Goal: Task Accomplishment & Management: Complete application form

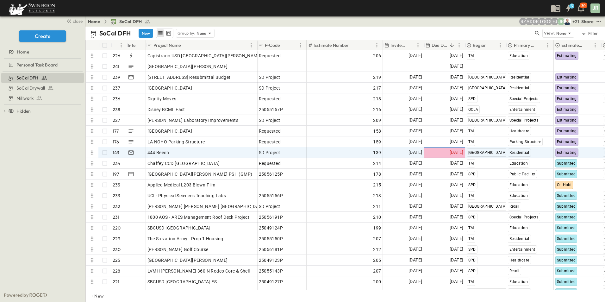
click at [450, 152] on span "[DATE]" at bounding box center [457, 152] width 14 height 7
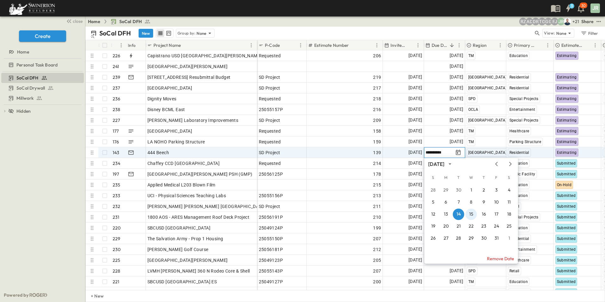
click at [471, 213] on button "15" at bounding box center [470, 213] width 11 height 11
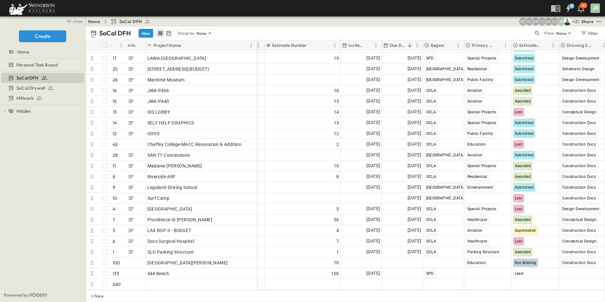
scroll to position [2358, 42]
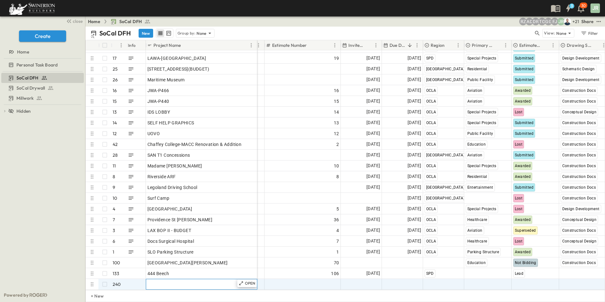
click at [160, 281] on span "Add Name" at bounding box center [158, 284] width 22 height 6
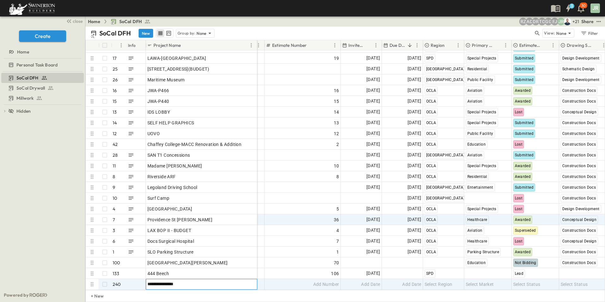
type input "**********"
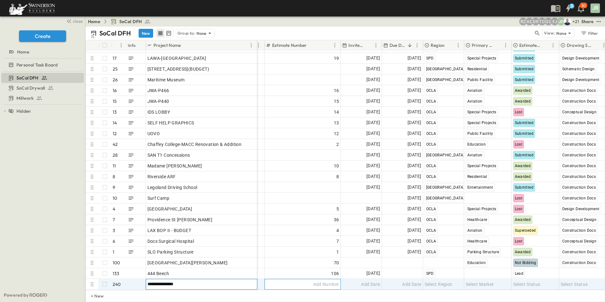
click at [314, 281] on span "Add Number" at bounding box center [326, 284] width 26 height 6
type input "***"
click at [372, 281] on span "Add Date" at bounding box center [370, 284] width 19 height 6
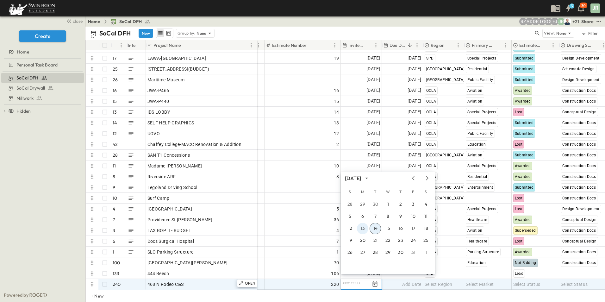
click at [363, 228] on button "13" at bounding box center [362, 228] width 11 height 11
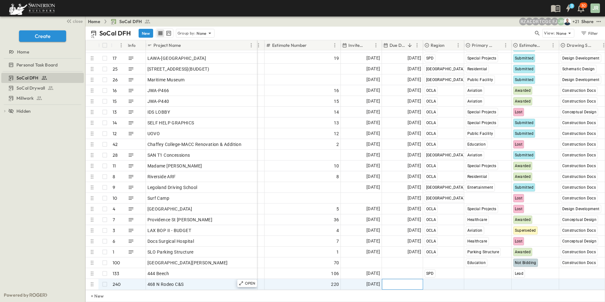
click at [410, 281] on span "Add Date" at bounding box center [411, 284] width 19 height 6
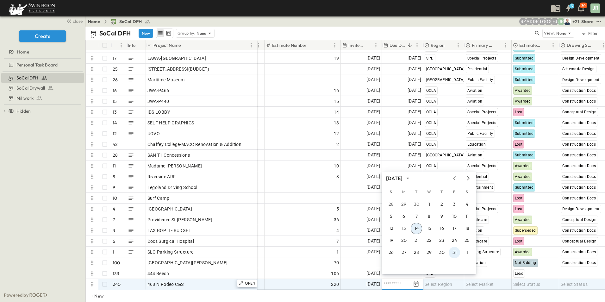
click at [454, 253] on button "31" at bounding box center [454, 252] width 11 height 11
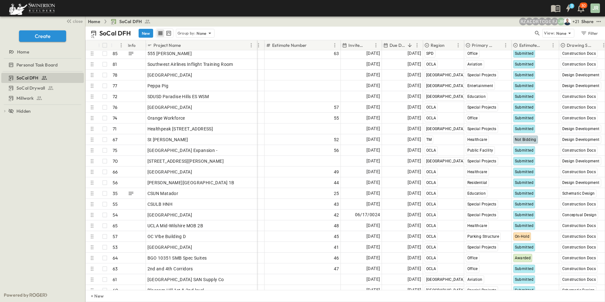
scroll to position [0, 42]
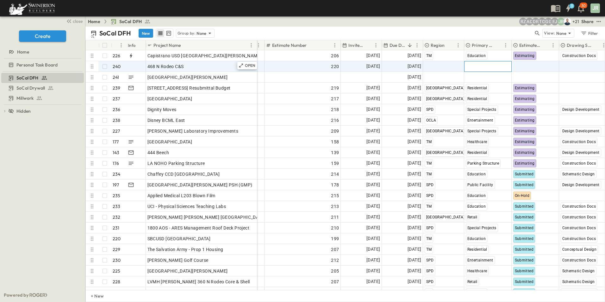
click at [476, 65] on span "Select Market" at bounding box center [480, 66] width 28 height 6
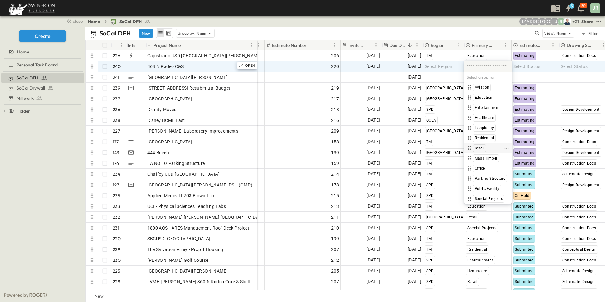
click at [481, 146] on span "Retail" at bounding box center [480, 148] width 10 height 5
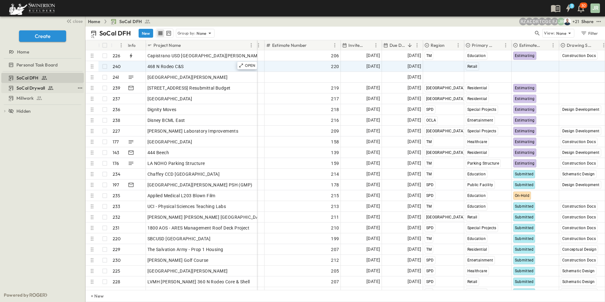
click at [31, 86] on span "SoCal Drywall" at bounding box center [30, 88] width 28 height 6
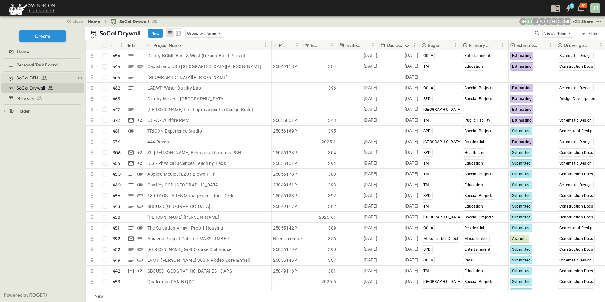
click at [34, 78] on span "SoCal DFH" at bounding box center [27, 78] width 22 height 6
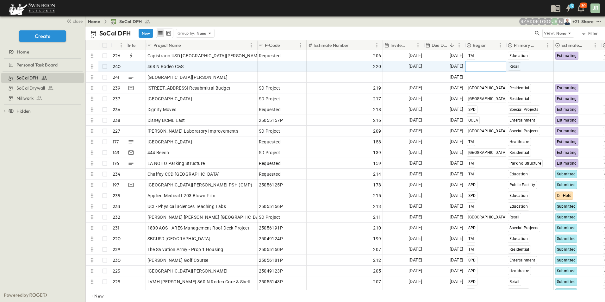
click at [477, 65] on span "Select Region" at bounding box center [481, 66] width 28 height 6
click at [483, 136] on span "OCLA" at bounding box center [481, 137] width 10 height 5
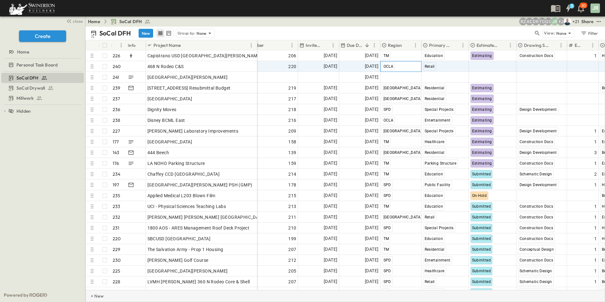
scroll to position [0, 86]
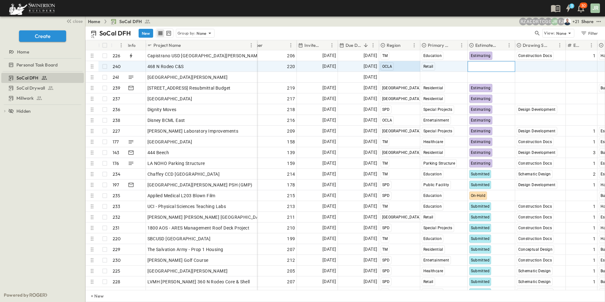
click at [480, 65] on span "Select Status" at bounding box center [482, 66] width 27 height 6
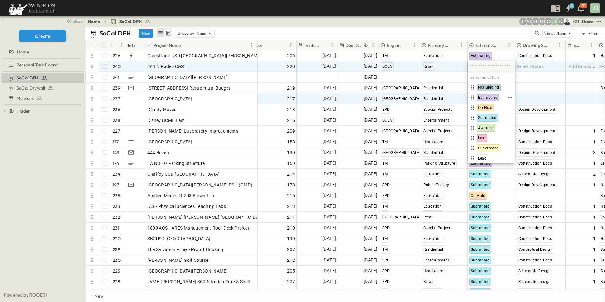
drag, startPoint x: 488, startPoint y: 98, endPoint x: 493, endPoint y: 95, distance: 5.0
click at [489, 98] on span "Estimating" at bounding box center [487, 97] width 19 height 5
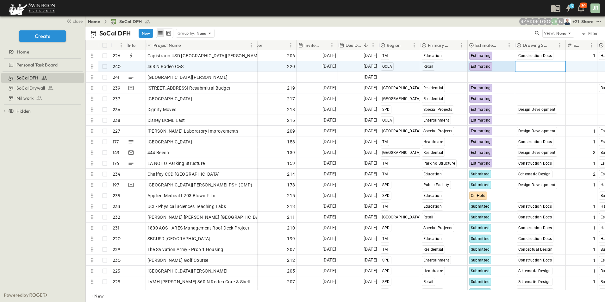
click at [532, 64] on span "Select Status" at bounding box center [530, 66] width 27 height 6
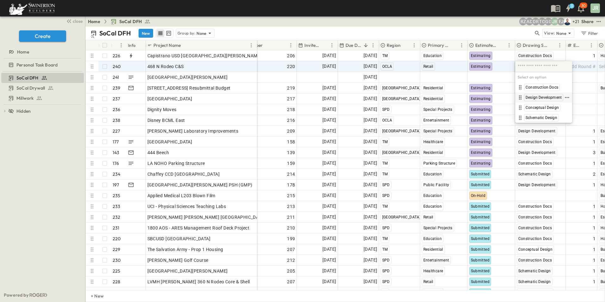
click at [533, 96] on span "Design Development" at bounding box center [544, 97] width 36 height 5
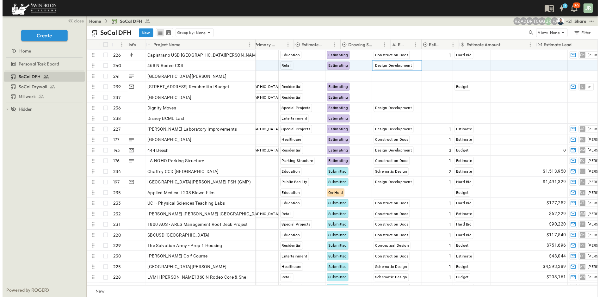
scroll to position [0, 261]
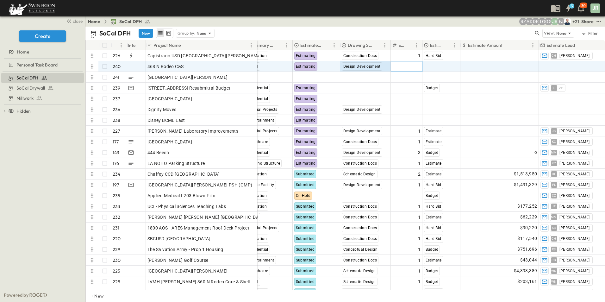
click at [417, 65] on span "Add Round #" at bounding box center [407, 66] width 27 height 6
type input "*"
click at [440, 65] on span "Select Bid Type" at bounding box center [439, 66] width 31 height 6
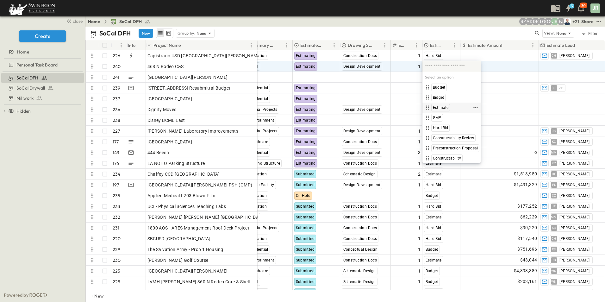
click at [440, 105] on span "Estimate" at bounding box center [441, 107] width 16 height 5
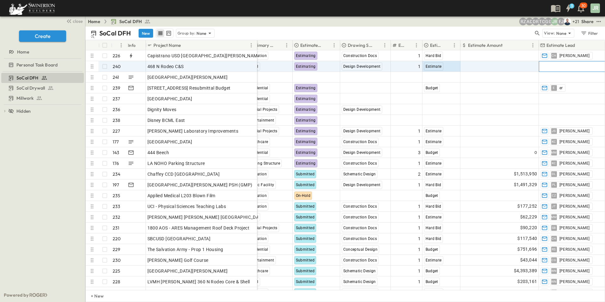
click at [555, 67] on span "Add Contact" at bounding box center [553, 66] width 26 height 6
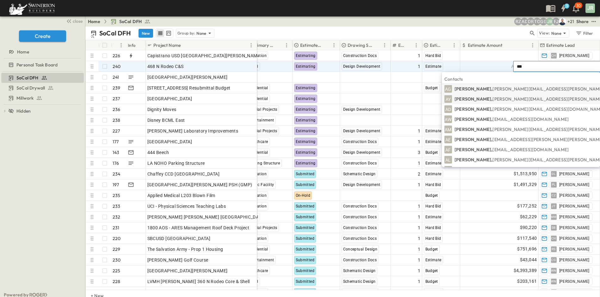
type input "***"
click at [451, 99] on span "AY" at bounding box center [448, 99] width 5 height 0
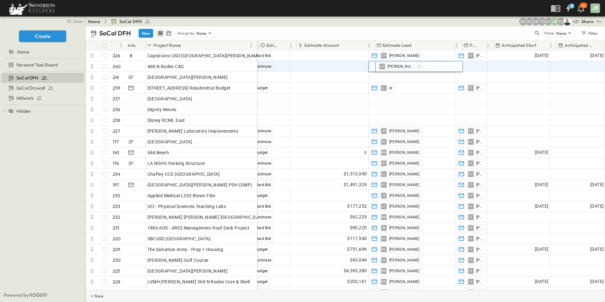
scroll to position [0, 449]
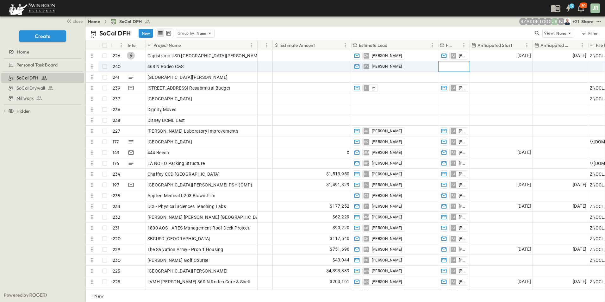
click at [456, 65] on span "Add Contact" at bounding box center [453, 66] width 26 height 6
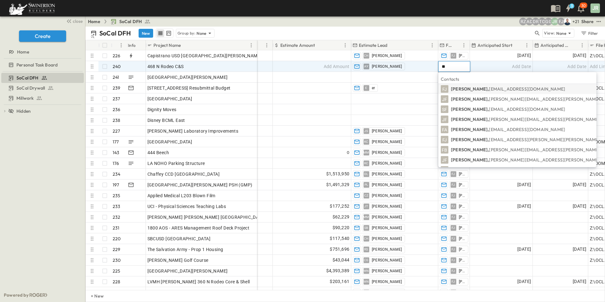
type input "**"
click at [462, 89] on body "3 30 JR close Create Home Personal Task Board SoCal DFH SoCal Drywall Millwork …" at bounding box center [302, 151] width 605 height 302
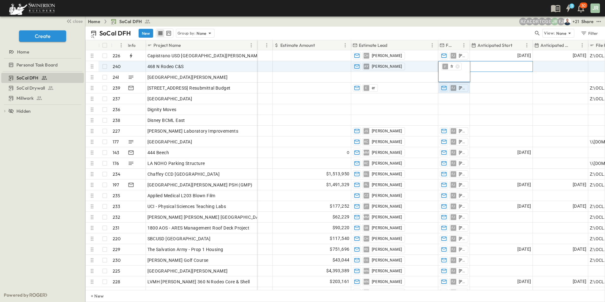
click at [511, 65] on div "Add Date" at bounding box center [501, 66] width 62 height 10
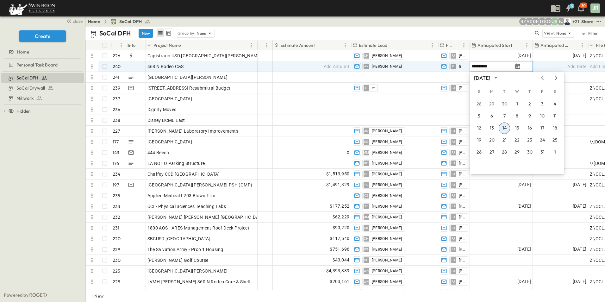
click at [479, 65] on input "**********" at bounding box center [491, 66] width 41 height 6
type input "**********"
click at [539, 65] on input "**********" at bounding box center [554, 66] width 41 height 6
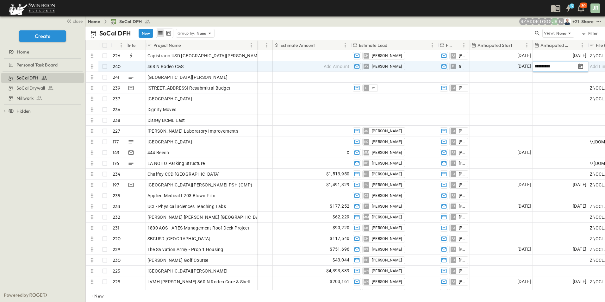
type input "**********"
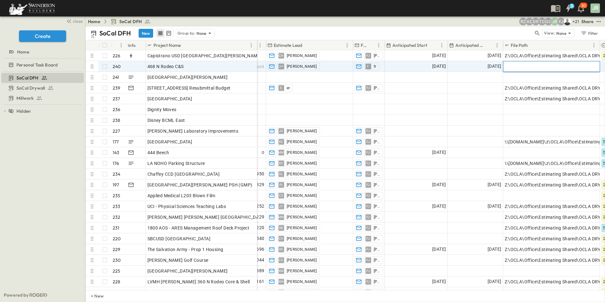
paste input "**********"
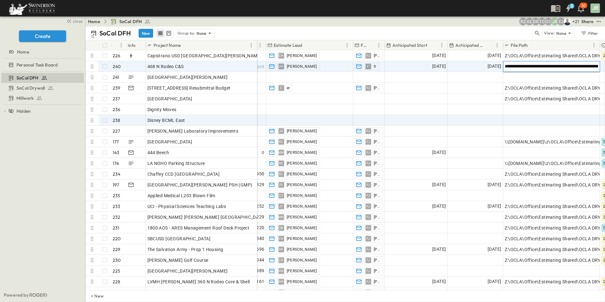
scroll to position [0, 136]
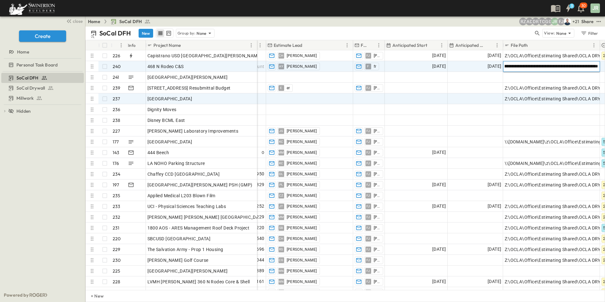
type input "**********"
click at [284, 98] on span "Add Contact" at bounding box center [281, 99] width 26 height 6
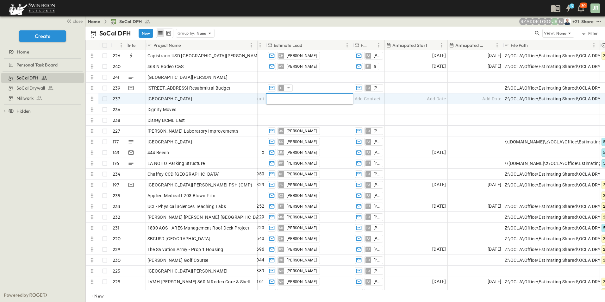
type input "*"
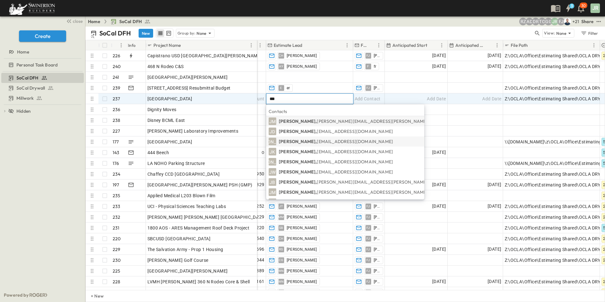
type input "***"
click at [285, 139] on p "[PERSON_NAME], [EMAIL_ADDRESS][DOMAIN_NAME]" at bounding box center [336, 141] width 114 height 6
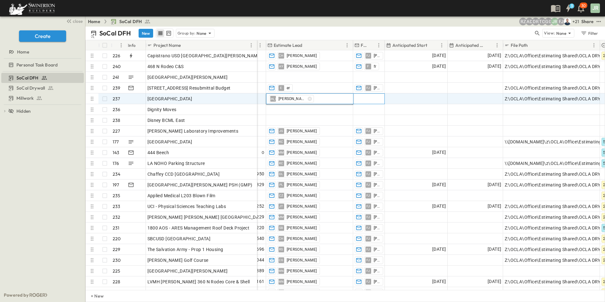
click at [367, 96] on span "Add Contact" at bounding box center [368, 99] width 26 height 6
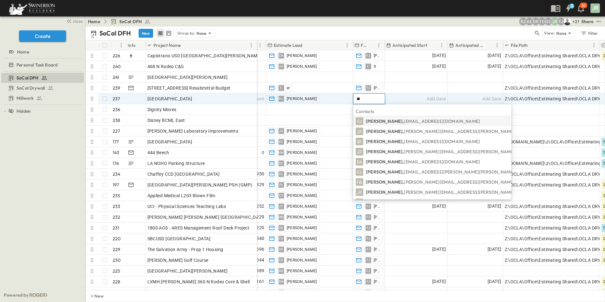
type input "**"
click at [376, 121] on p "[PERSON_NAME], [PERSON_NAME][EMAIL_ADDRESS][PERSON_NAME][DOMAIN_NAME]" at bounding box center [423, 121] width 114 height 6
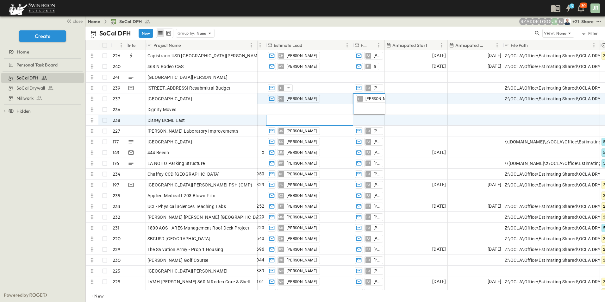
click at [290, 119] on span "Add Contact" at bounding box center [281, 120] width 26 height 6
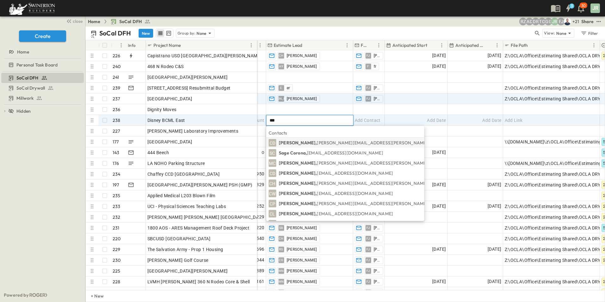
type input "***"
click at [298, 142] on p "[PERSON_NAME], [PERSON_NAME][EMAIL_ADDRESS][PERSON_NAME][PERSON_NAME][DOMAIN_NA…" at bounding box center [390, 143] width 222 height 6
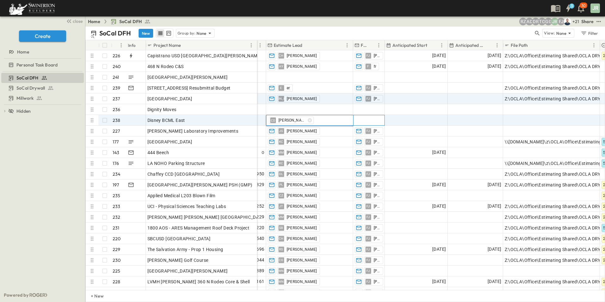
click at [372, 117] on span "Add Contact" at bounding box center [368, 120] width 26 height 6
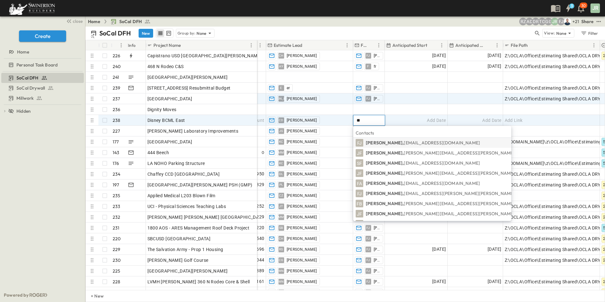
type input "**"
click at [380, 141] on p "[PERSON_NAME], [PERSON_NAME][EMAIL_ADDRESS][PERSON_NAME][DOMAIN_NAME]" at bounding box center [423, 143] width 114 height 6
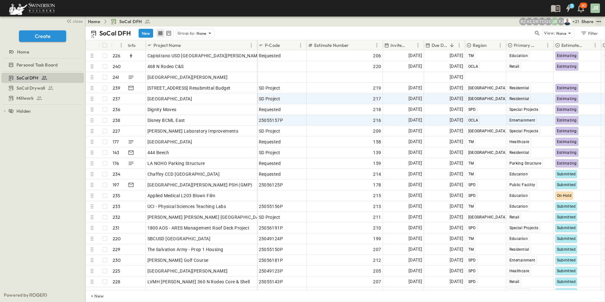
click at [600, 21] on icon "test" at bounding box center [598, 21] width 6 height 6
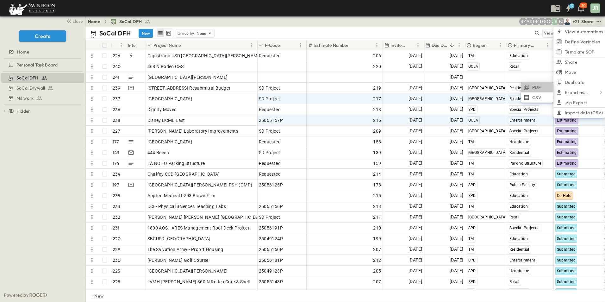
click at [536, 87] on span "PDF" at bounding box center [536, 87] width 9 height 6
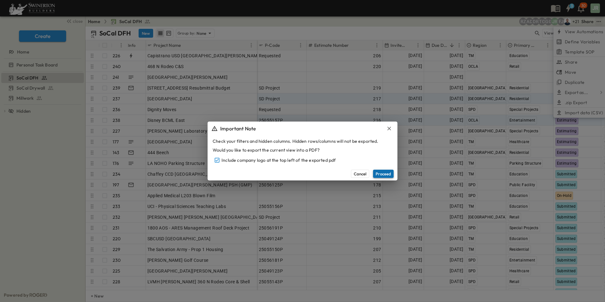
click at [382, 173] on button "Proceed" at bounding box center [383, 174] width 21 height 8
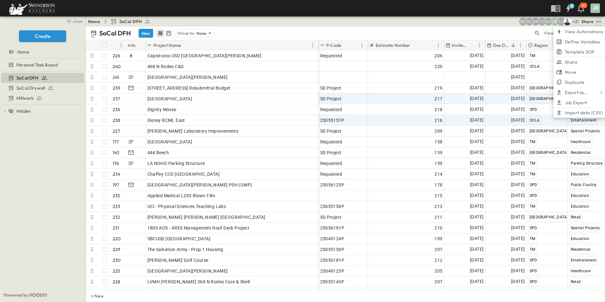
drag, startPoint x: 256, startPoint y: 44, endPoint x: 318, endPoint y: 45, distance: 61.4
click at [318, 45] on div at bounding box center [319, 45] width 6 height 18
drag, startPoint x: 318, startPoint y: 45, endPoint x: 302, endPoint y: 45, distance: 15.8
click at [302, 45] on div at bounding box center [303, 45] width 6 height 18
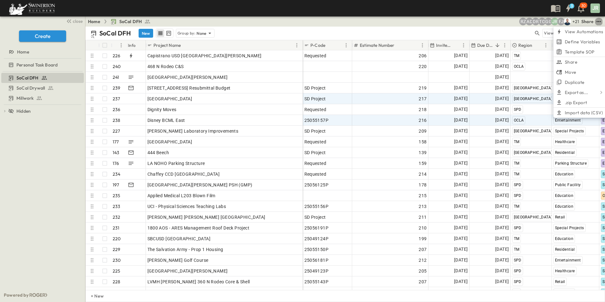
click at [599, 22] on icon "test" at bounding box center [598, 21] width 4 height 1
click at [598, 22] on icon "test" at bounding box center [598, 21] width 6 height 6
click at [532, 86] on div at bounding box center [527, 87] width 9 height 6
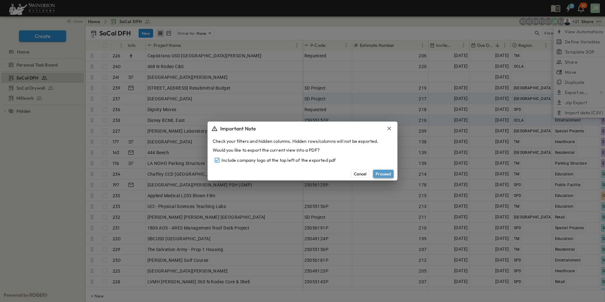
click at [385, 172] on button "Proceed" at bounding box center [383, 174] width 21 height 8
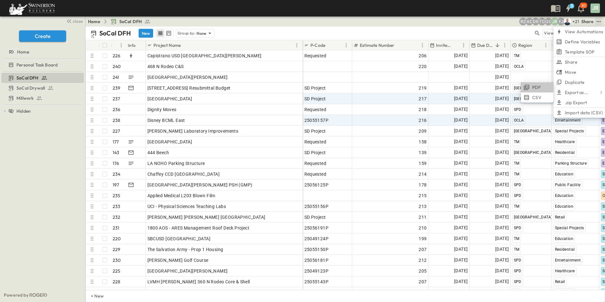
click at [538, 88] on span "PDF" at bounding box center [536, 87] width 9 height 6
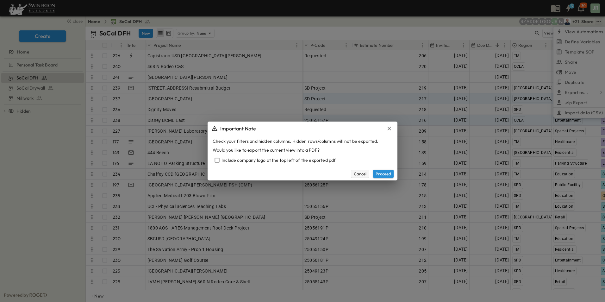
click at [363, 173] on button "Cancel" at bounding box center [360, 174] width 18 height 8
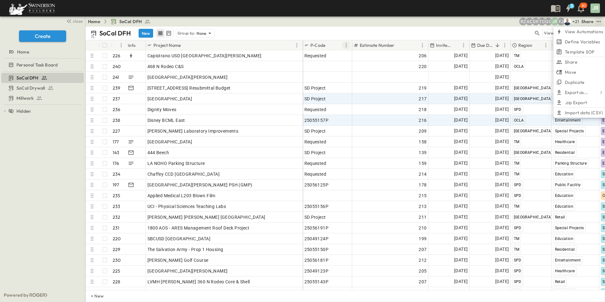
click at [345, 45] on icon "Menu" at bounding box center [346, 45] width 6 height 6
click at [309, 71] on span "Hide column" at bounding box center [316, 69] width 57 height 6
click at [346, 43] on icon "Menu" at bounding box center [345, 45] width 1 height 4
click at [279, 69] on icon at bounding box center [279, 69] width 4 height 3
click at [271, 46] on div "Project Name" at bounding box center [220, 45] width 146 height 10
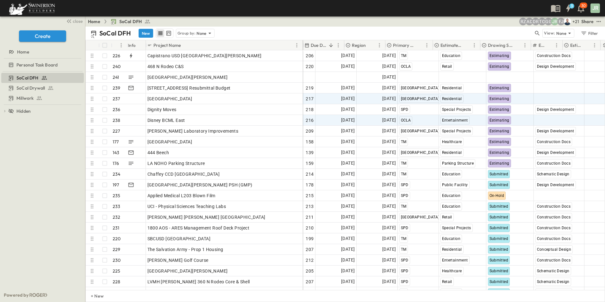
scroll to position [0, 169]
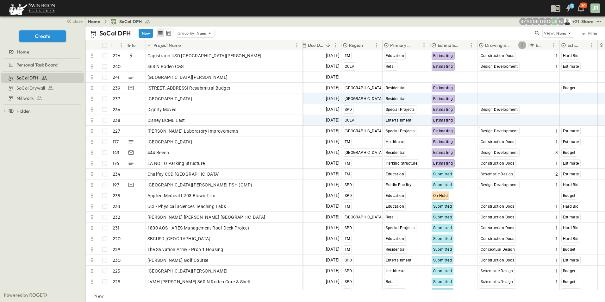
click at [522, 44] on icon "Menu" at bounding box center [522, 45] width 6 height 6
click at [476, 72] on span "Hide column" at bounding box center [492, 69] width 57 height 6
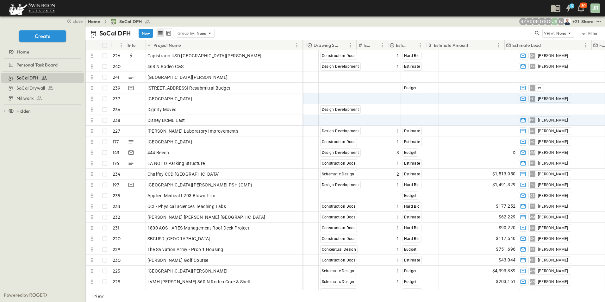
scroll to position [0, 341]
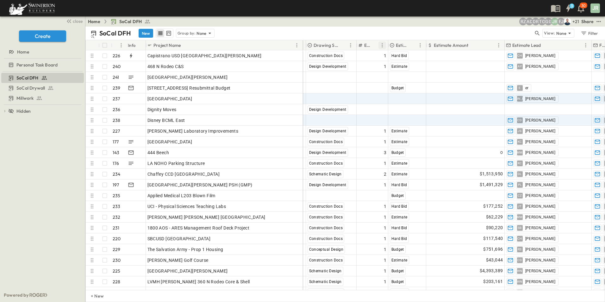
click at [381, 46] on icon "Menu" at bounding box center [382, 45] width 6 height 6
click at [403, 69] on span "Hide column" at bounding box center [423, 69] width 57 height 6
click at [420, 44] on icon "Menu" at bounding box center [420, 45] width 6 height 6
click at [382, 68] on span "Hide column" at bounding box center [390, 69] width 57 height 6
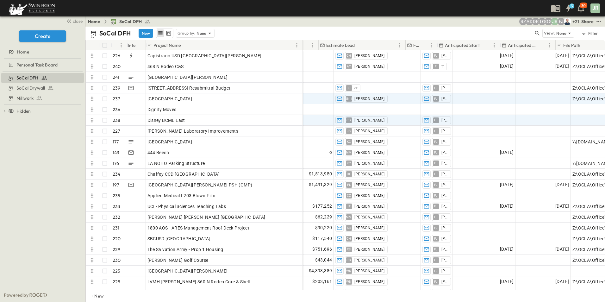
scroll to position [0, 527]
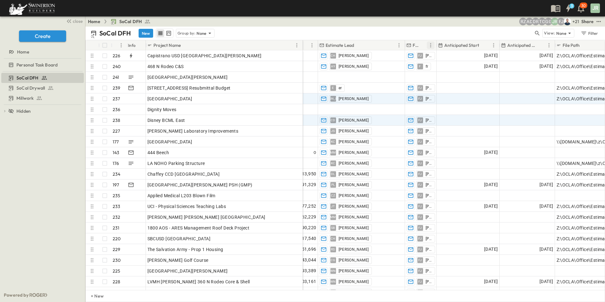
click at [431, 44] on icon "Menu" at bounding box center [430, 45] width 6 height 6
click at [364, 68] on icon at bounding box center [363, 69] width 4 height 4
click at [493, 45] on icon "Menu" at bounding box center [493, 45] width 6 height 6
click at [452, 69] on span "Hide column" at bounding box center [463, 69] width 57 height 6
click at [548, 45] on icon "Menu" at bounding box center [549, 45] width 6 height 6
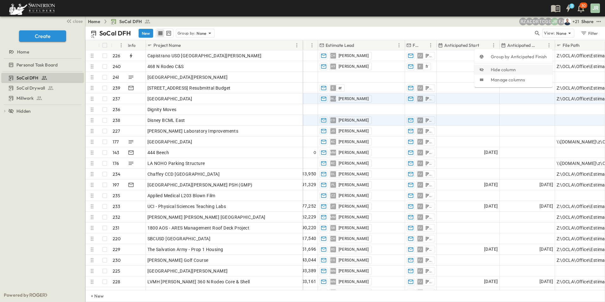
click at [500, 69] on span "Hide column" at bounding box center [519, 69] width 57 height 6
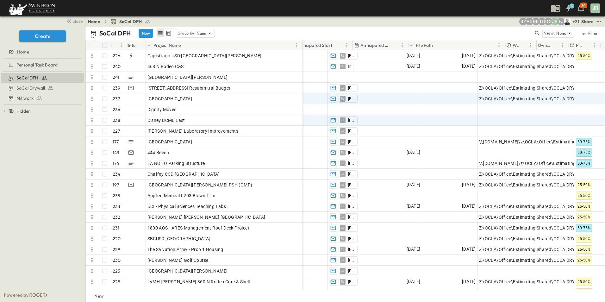
scroll to position [0, 674]
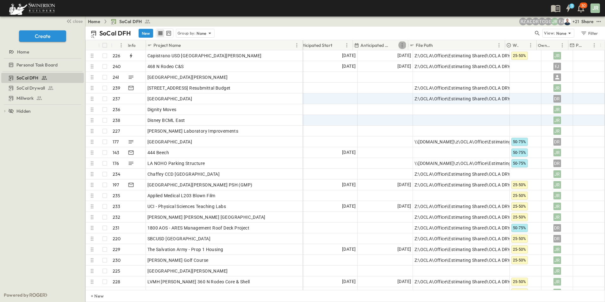
click at [402, 46] on icon "Menu" at bounding box center [401, 45] width 1 height 4
click at [353, 71] on span "Hide column" at bounding box center [372, 69] width 57 height 6
click at [532, 45] on icon "Menu" at bounding box center [530, 45] width 6 height 6
click at [488, 69] on span "Hide column" at bounding box center [500, 69] width 57 height 6
click at [600, 20] on icon "test" at bounding box center [598, 21] width 6 height 6
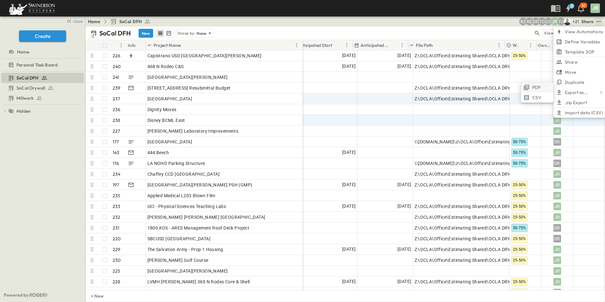
click at [539, 86] on span "PDF" at bounding box center [536, 87] width 9 height 6
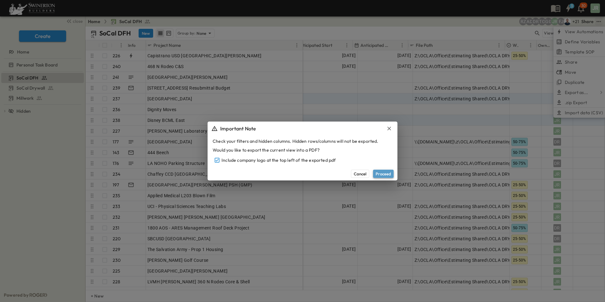
click at [384, 174] on button "Proceed" at bounding box center [383, 174] width 21 height 8
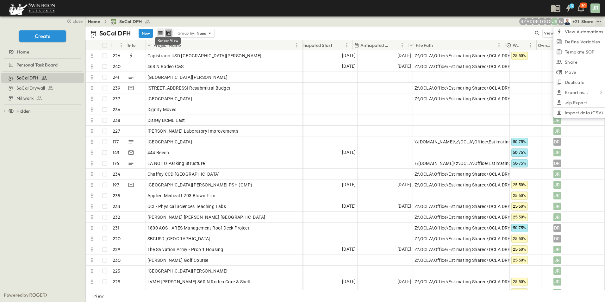
click at [170, 34] on icon "kanban view" at bounding box center [168, 33] width 6 height 6
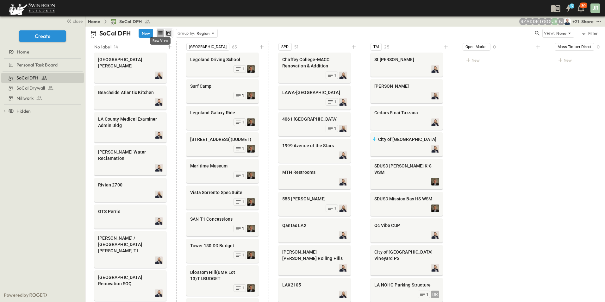
click at [160, 33] on icon "row view" at bounding box center [160, 33] width 6 height 6
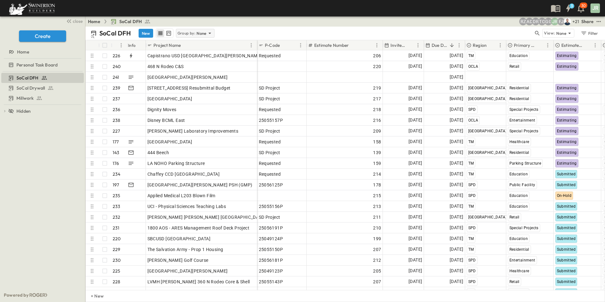
click at [212, 32] on icon at bounding box center [210, 33] width 6 height 6
click at [243, 28] on div "SoCal DFH New Group by: None" at bounding box center [311, 32] width 443 height 9
click at [302, 46] on icon "Menu" at bounding box center [300, 45] width 6 height 6
click at [267, 79] on span "Manage columns" at bounding box center [270, 80] width 57 height 6
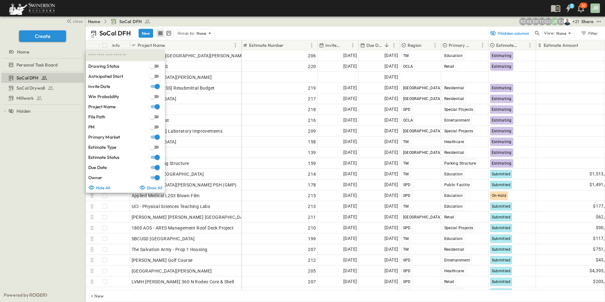
scroll to position [0, 0]
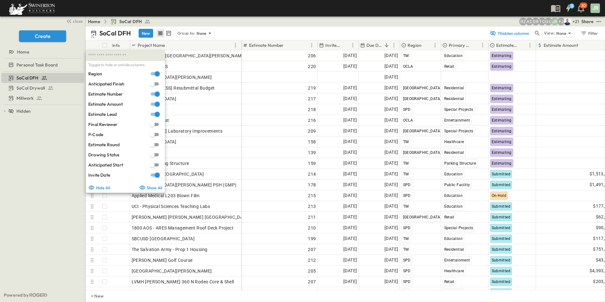
click at [254, 20] on div "Home SoCal DFH + 21 [PERSON_NAME] GG TO DR AD RZ Share" at bounding box center [345, 21] width 520 height 10
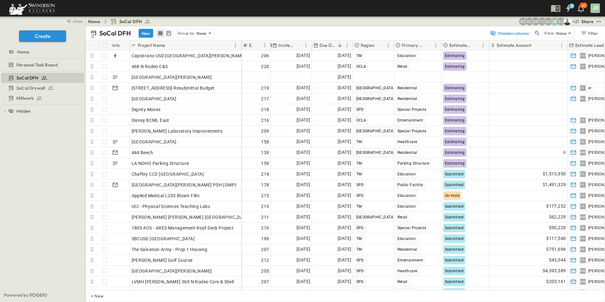
drag, startPoint x: 318, startPoint y: 47, endPoint x: 271, endPoint y: 50, distance: 47.0
click at [271, 50] on div "Info Project Name Estimate Number Invite Date Due Date Region Primary Market Es…" at bounding box center [345, 45] width 519 height 10
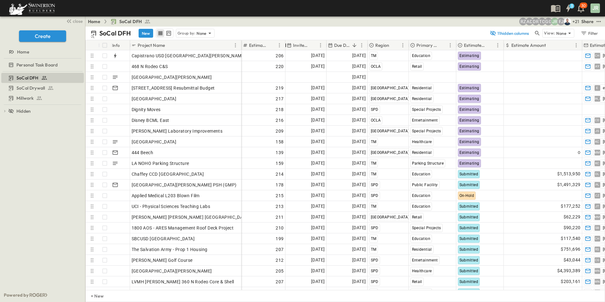
drag, startPoint x: 271, startPoint y: 46, endPoint x: 298, endPoint y: 47, distance: 26.6
click at [289, 47] on div at bounding box center [286, 45] width 6 height 18
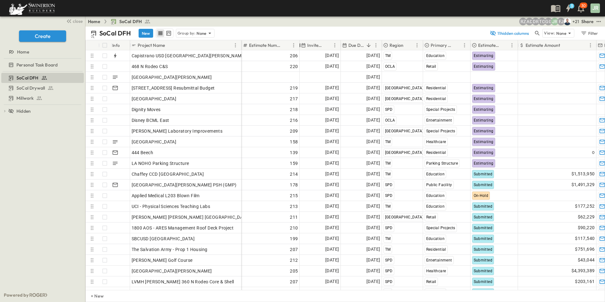
click at [299, 48] on div at bounding box center [300, 45] width 6 height 18
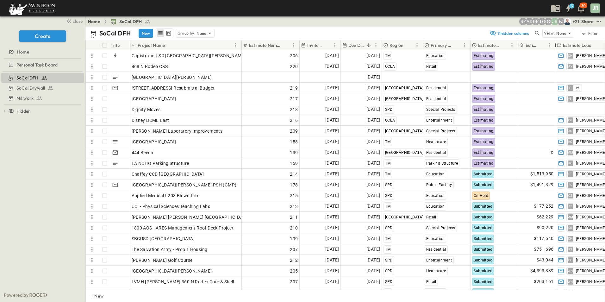
drag, startPoint x: 596, startPoint y: 43, endPoint x: 555, endPoint y: 49, distance: 41.6
click at [555, 49] on div at bounding box center [555, 45] width 6 height 18
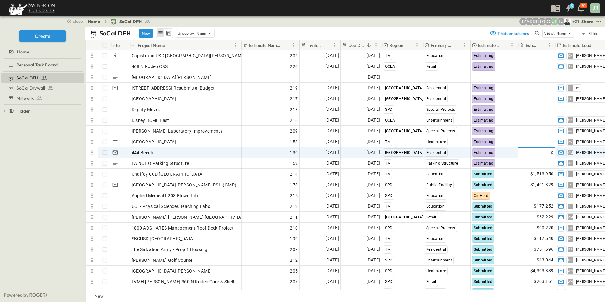
click at [553, 152] on div "0" at bounding box center [536, 152] width 37 height 10
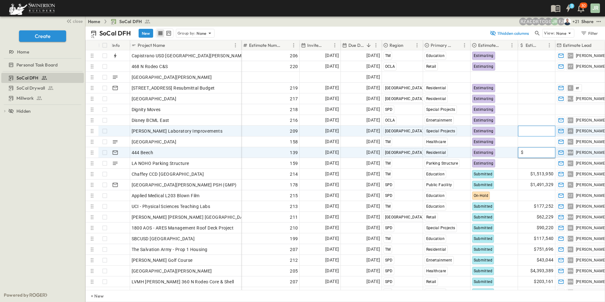
click at [540, 129] on span "Add Amount" at bounding box center [541, 131] width 26 height 6
click at [599, 23] on icon "test" at bounding box center [598, 21] width 6 height 6
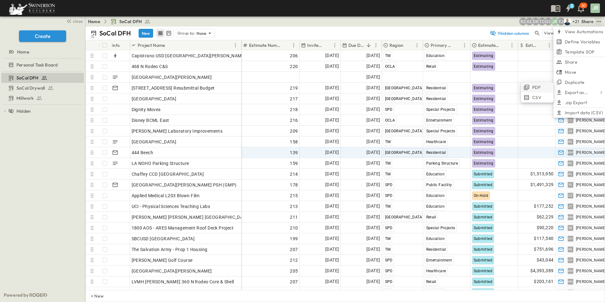
click at [532, 86] on span "PDF" at bounding box center [536, 87] width 9 height 6
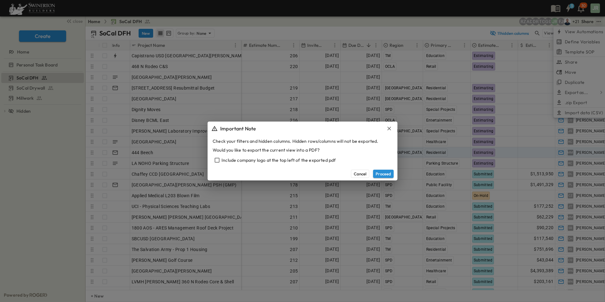
drag, startPoint x: 231, startPoint y: 162, endPoint x: 237, endPoint y: 164, distance: 6.1
click at [232, 162] on div "Include company logo at the top left of the exported pdf" at bounding box center [303, 160] width 180 height 9
click at [382, 172] on button "Proceed" at bounding box center [383, 174] width 21 height 8
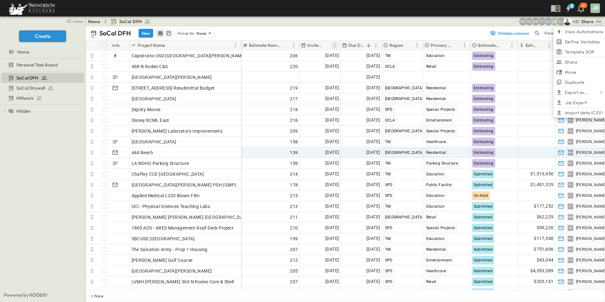
click at [336, 44] on icon "Menu" at bounding box center [335, 45] width 6 height 6
click at [303, 78] on span "Manage columns" at bounding box center [305, 80] width 57 height 6
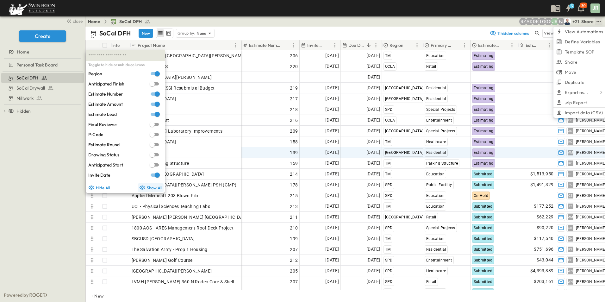
click at [149, 188] on button "Show All" at bounding box center [151, 187] width 26 height 9
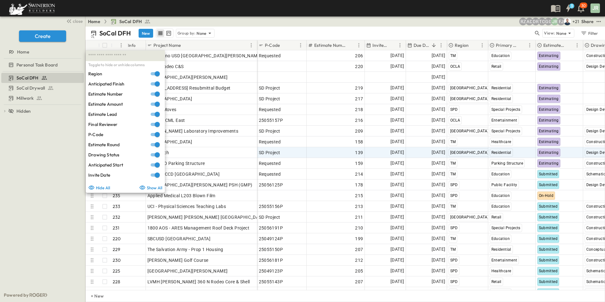
click at [225, 6] on div "3 30 JR" at bounding box center [302, 8] width 604 height 16
